Goal: Navigation & Orientation: Find specific page/section

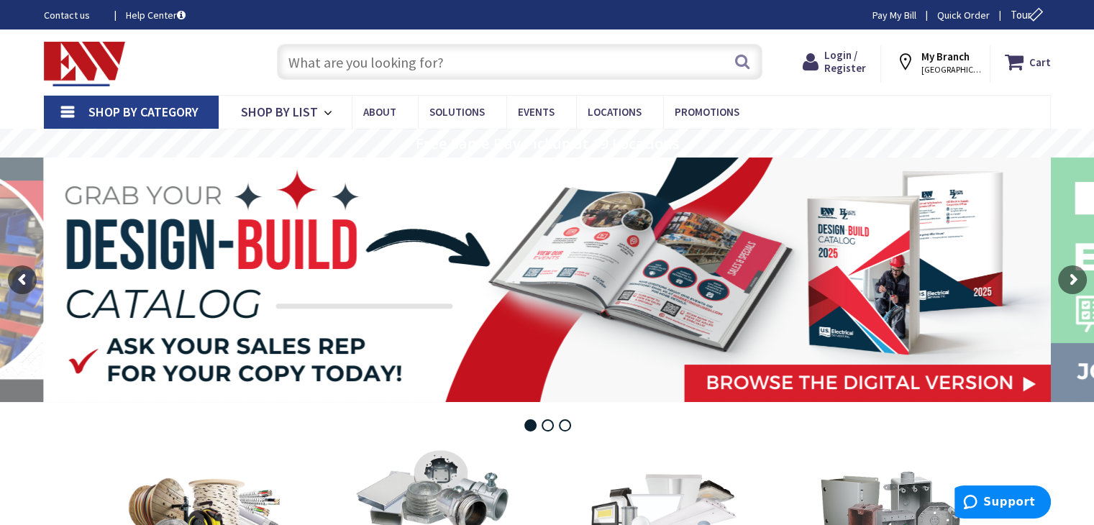
click at [949, 64] on span "FAIRFIELD, CT" at bounding box center [951, 70] width 61 height 12
